Goal: Task Accomplishment & Management: Use online tool/utility

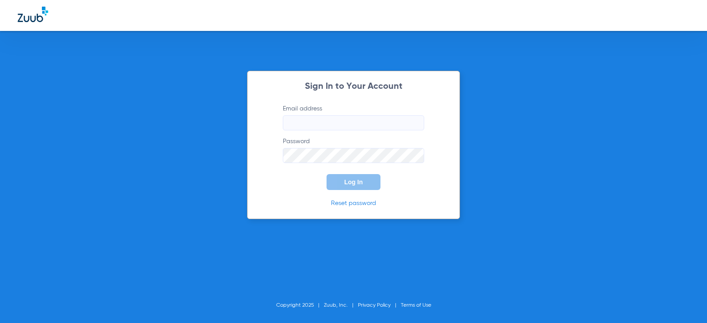
type input "[PERSON_NAME][EMAIL_ADDRESS][DOMAIN_NAME]"
click at [353, 184] on span "Log In" at bounding box center [353, 182] width 19 height 7
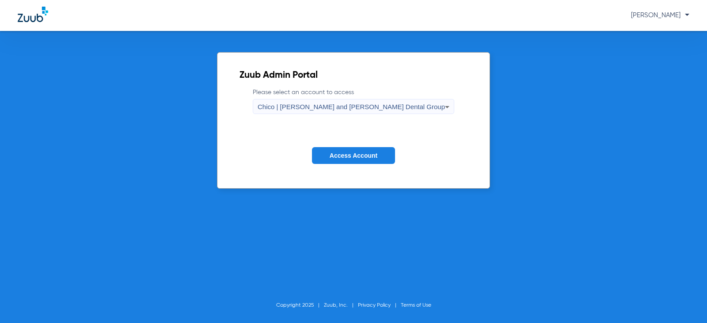
click at [333, 106] on span "Chico | [PERSON_NAME] and [PERSON_NAME] Dental Group" at bounding box center [351, 107] width 187 height 8
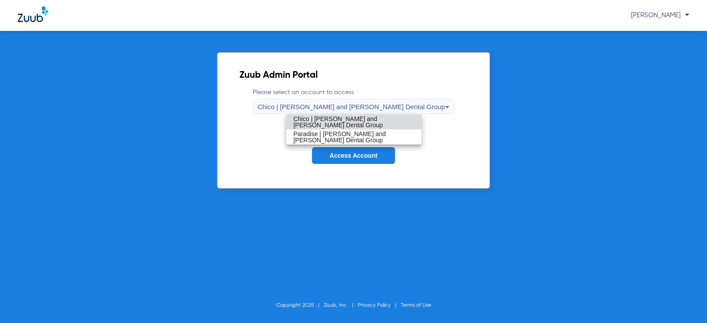
click at [323, 137] on span "Paradise | [PERSON_NAME] and [PERSON_NAME] Dental Group" at bounding box center [354, 137] width 121 height 12
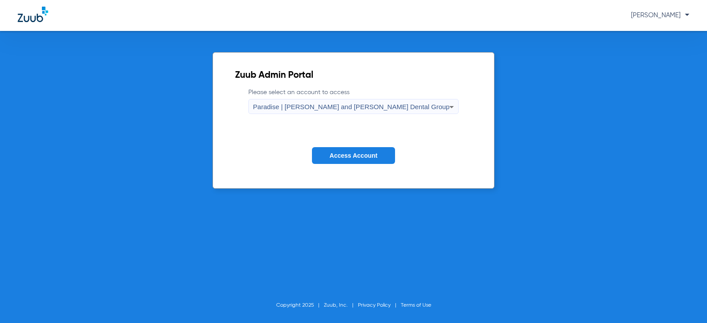
click at [341, 156] on span "Access Account" at bounding box center [354, 155] width 48 height 7
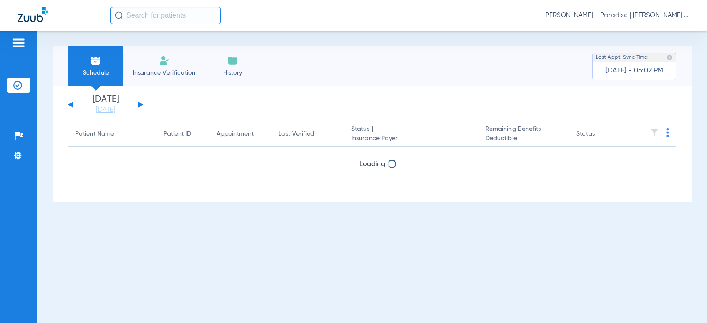
click at [166, 67] on li "Insurance Verification" at bounding box center [164, 66] width 82 height 40
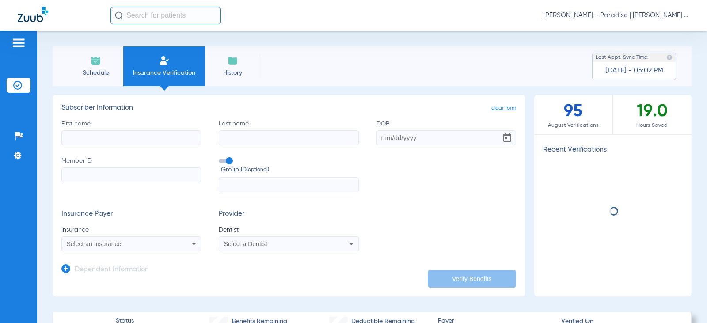
click at [100, 136] on input "First name" at bounding box center [131, 137] width 140 height 15
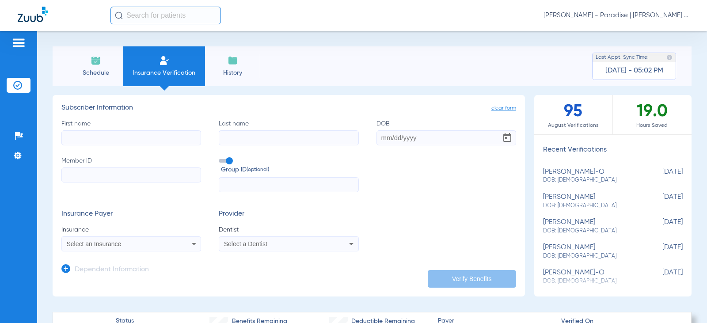
click at [134, 138] on input "First name" at bounding box center [131, 137] width 140 height 15
type input "[PERSON_NAME]"
click at [229, 138] on input "Last name" at bounding box center [289, 137] width 140 height 15
type input "Vu"
click at [384, 140] on input "DOB" at bounding box center [447, 137] width 140 height 15
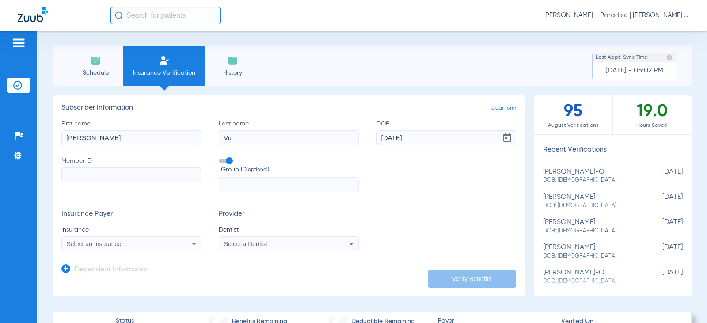
type input "[DATE]"
click at [172, 179] on input "Member ID" at bounding box center [131, 175] width 140 height 15
click at [77, 177] on input "Member ID" at bounding box center [131, 175] width 140 height 15
type input "YZC671W16155"
click at [108, 245] on span "Select an Insurance" at bounding box center [94, 244] width 55 height 7
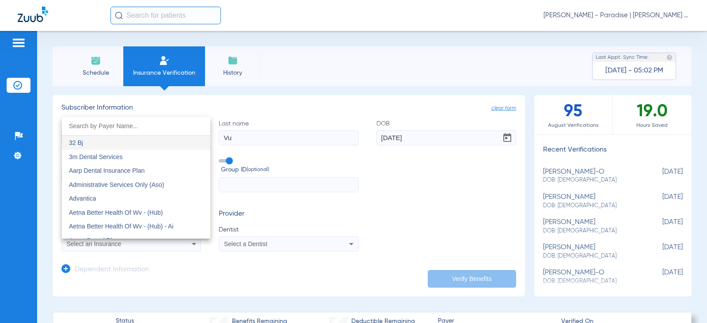
click at [80, 123] on input "dropdown search" at bounding box center [136, 126] width 149 height 18
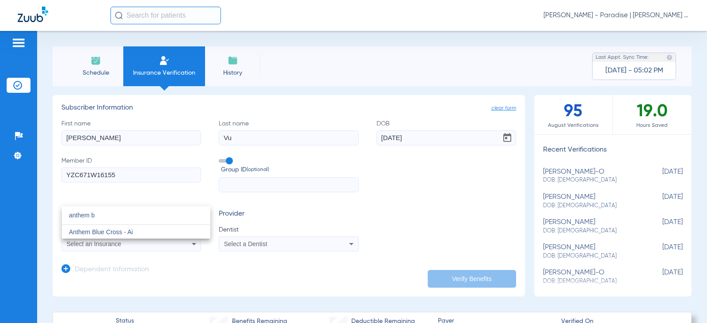
type input "anthem b"
click at [116, 232] on span "Anthem Blue Cross - Ai" at bounding box center [101, 232] width 64 height 7
click at [230, 247] on span "Select a Dentist" at bounding box center [245, 244] width 43 height 7
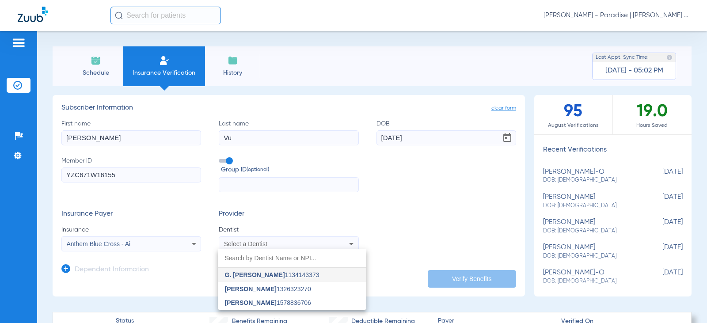
click at [238, 275] on span "G. [PERSON_NAME]" at bounding box center [255, 275] width 60 height 7
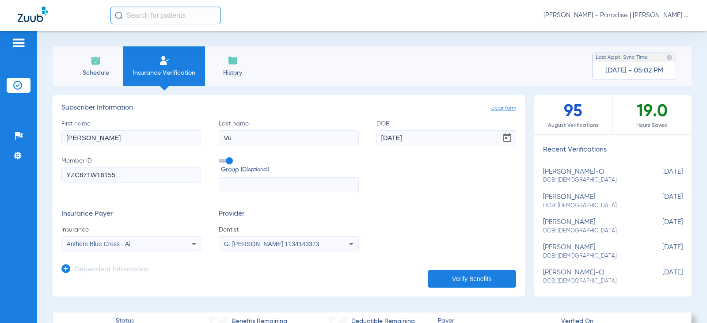
click at [459, 283] on button "Verify Benefits" at bounding box center [472, 279] width 88 height 18
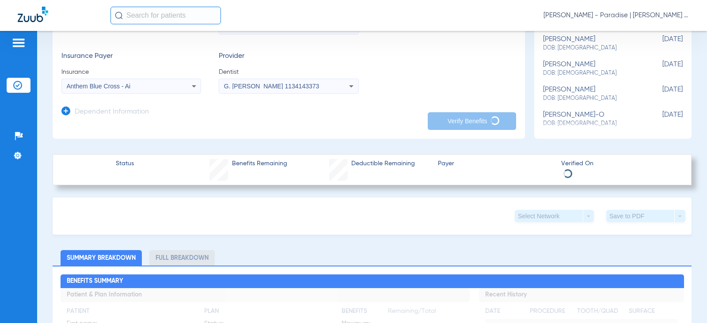
scroll to position [177, 0]
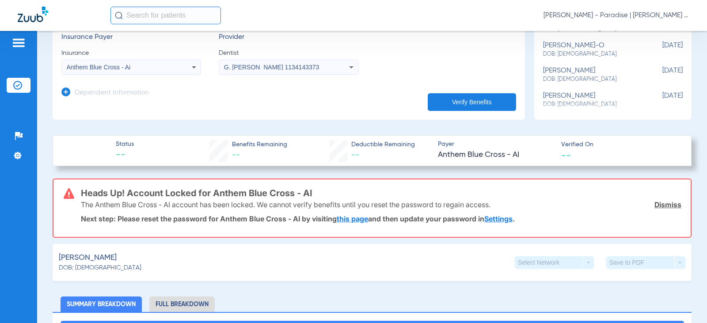
click at [664, 207] on link "Dismiss" at bounding box center [668, 204] width 27 height 9
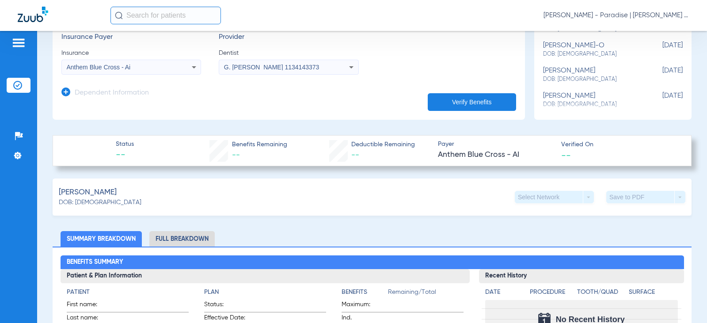
click at [568, 15] on span "[PERSON_NAME] - Paradise | [PERSON_NAME] and [PERSON_NAME] Dental Group" at bounding box center [617, 15] width 146 height 9
click at [637, 52] on span "Log out" at bounding box center [657, 49] width 50 height 6
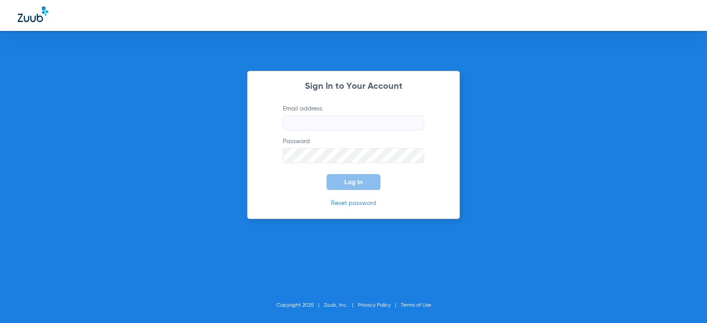
type input "[PERSON_NAME][EMAIL_ADDRESS][DOMAIN_NAME]"
